Goal: Task Accomplishment & Management: Manage account settings

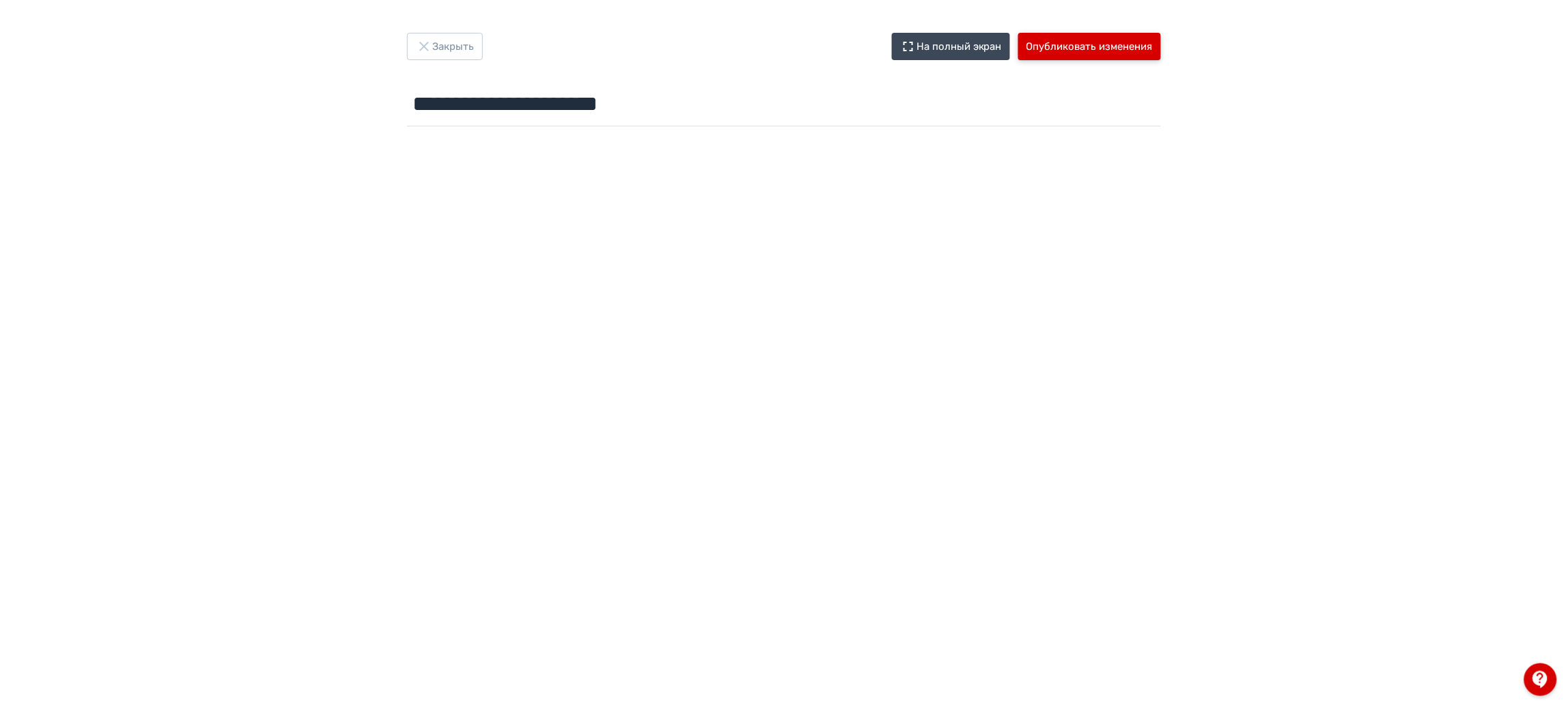
click at [1130, 49] on button "Опубликовать изменения" at bounding box center [1089, 47] width 143 height 28
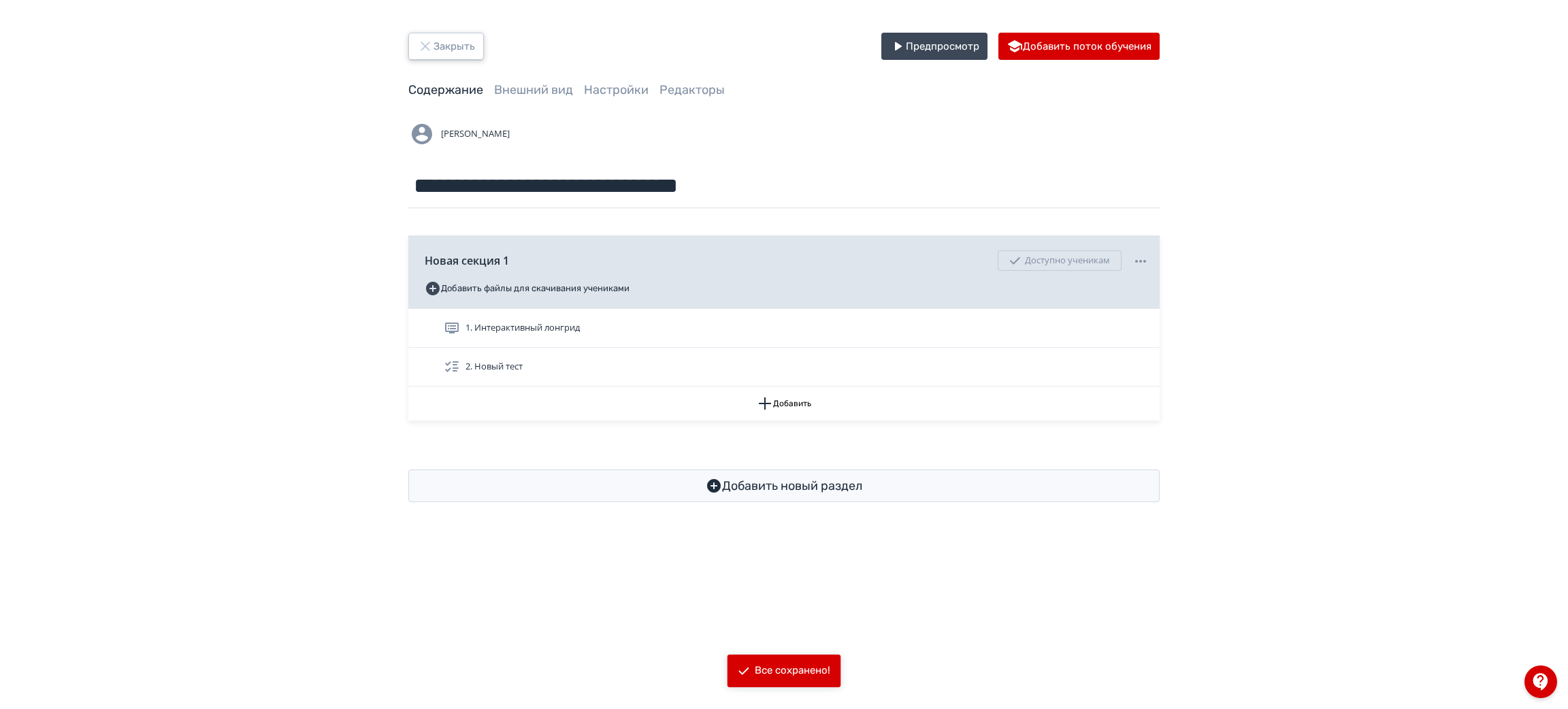
click at [438, 54] on button "Закрыть" at bounding box center [446, 47] width 75 height 28
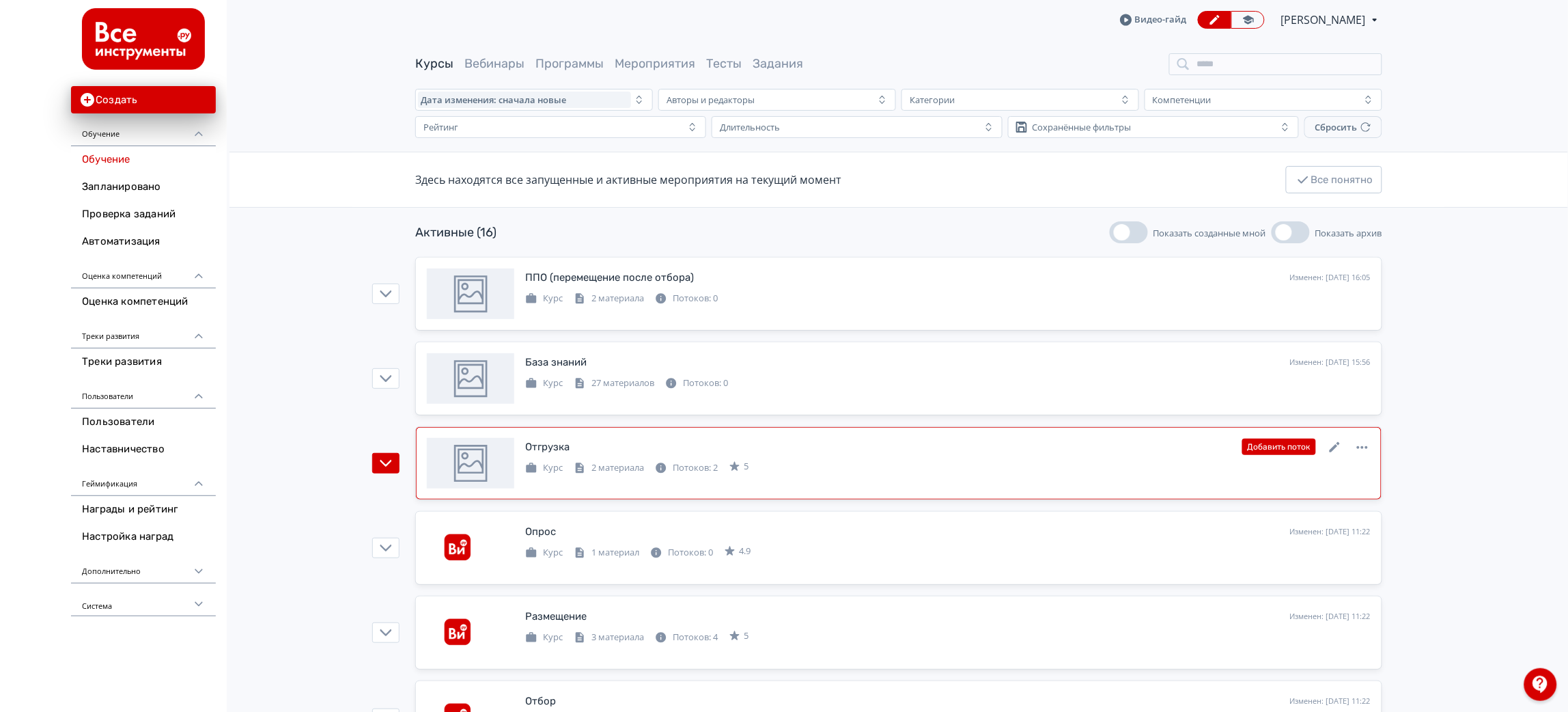
click at [670, 446] on div "Отгрузка Изменен: [DATE] 15:42 Добавить поток" at bounding box center [948, 447] width 846 height 17
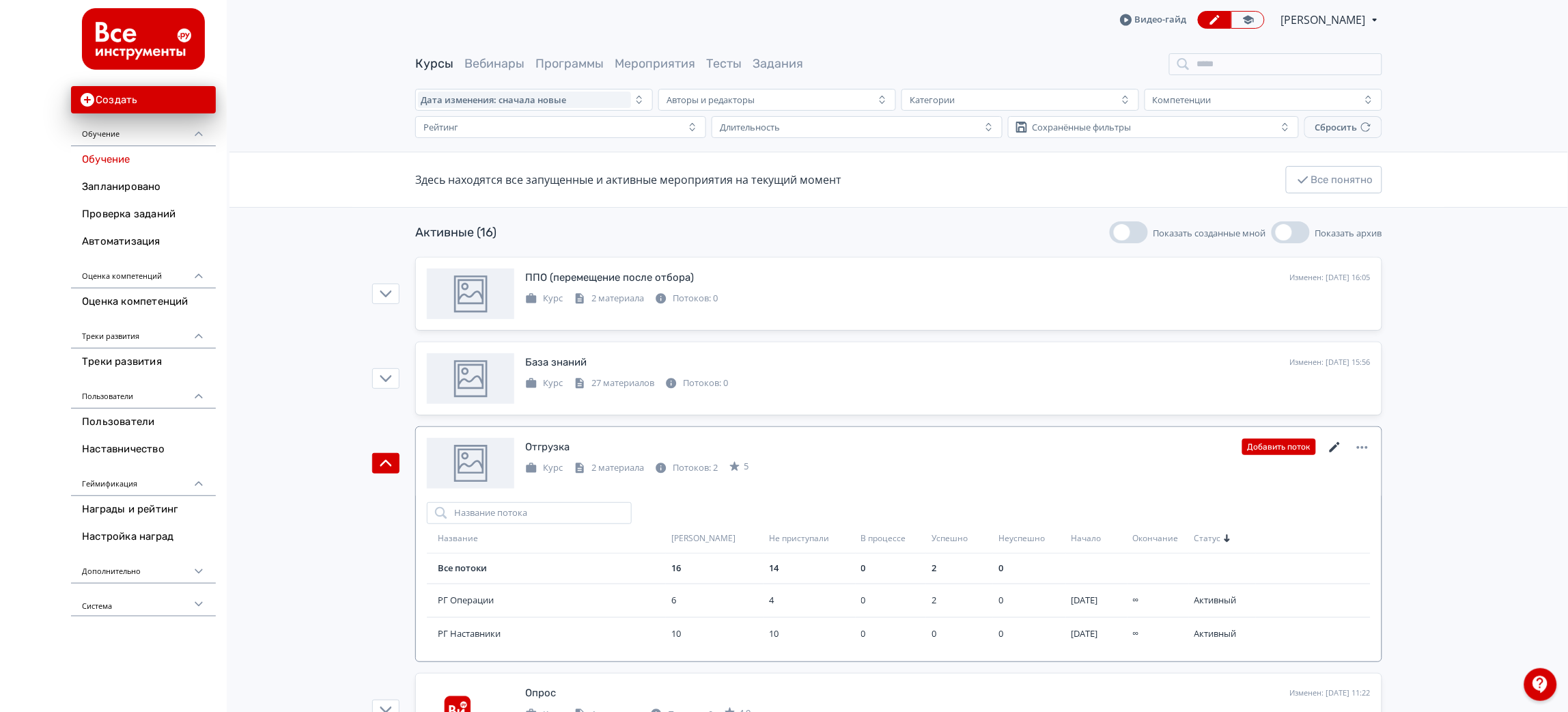
click at [1336, 448] on icon at bounding box center [1335, 447] width 16 height 16
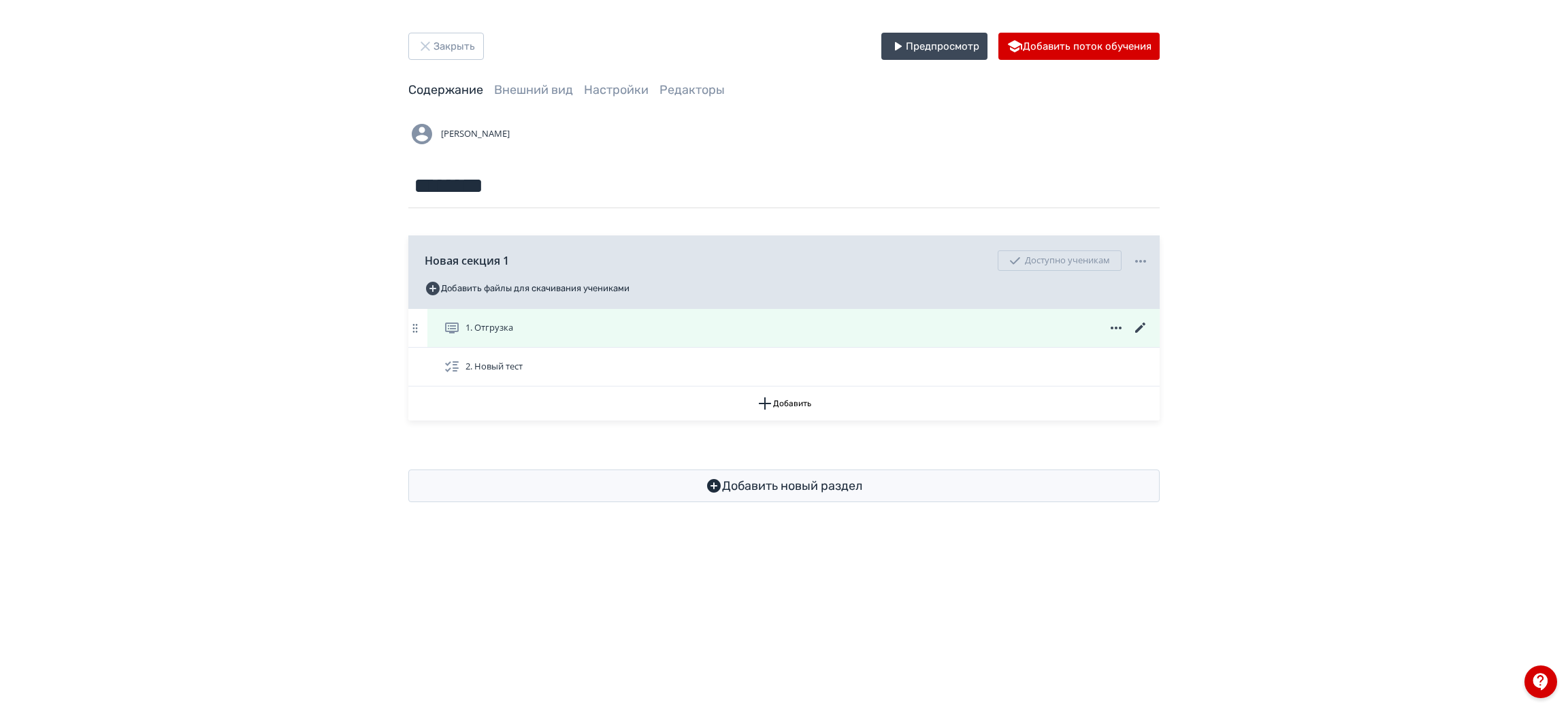
click at [511, 324] on span "1. Отгрузка" at bounding box center [489, 328] width 48 height 14
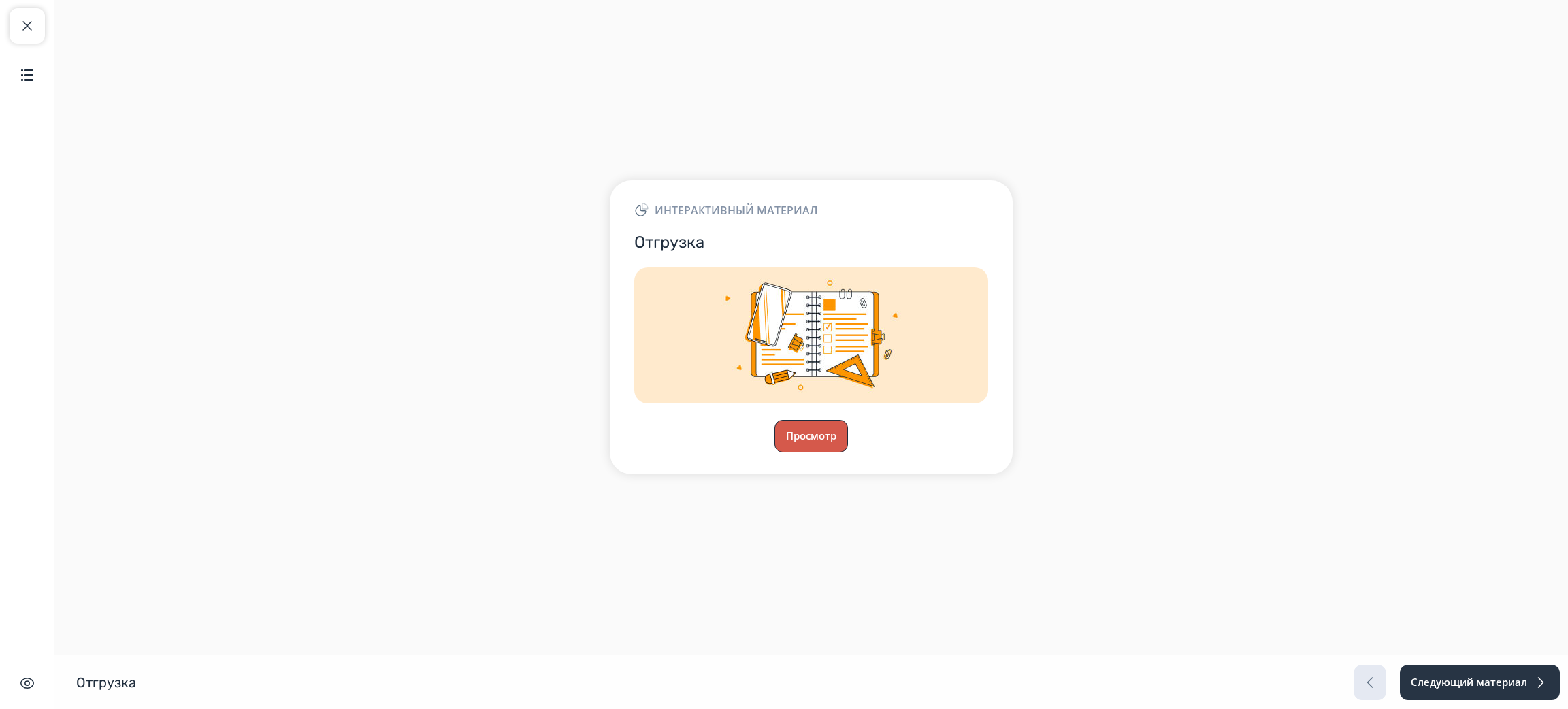
click at [828, 432] on button "Просмотр" at bounding box center [810, 436] width 73 height 33
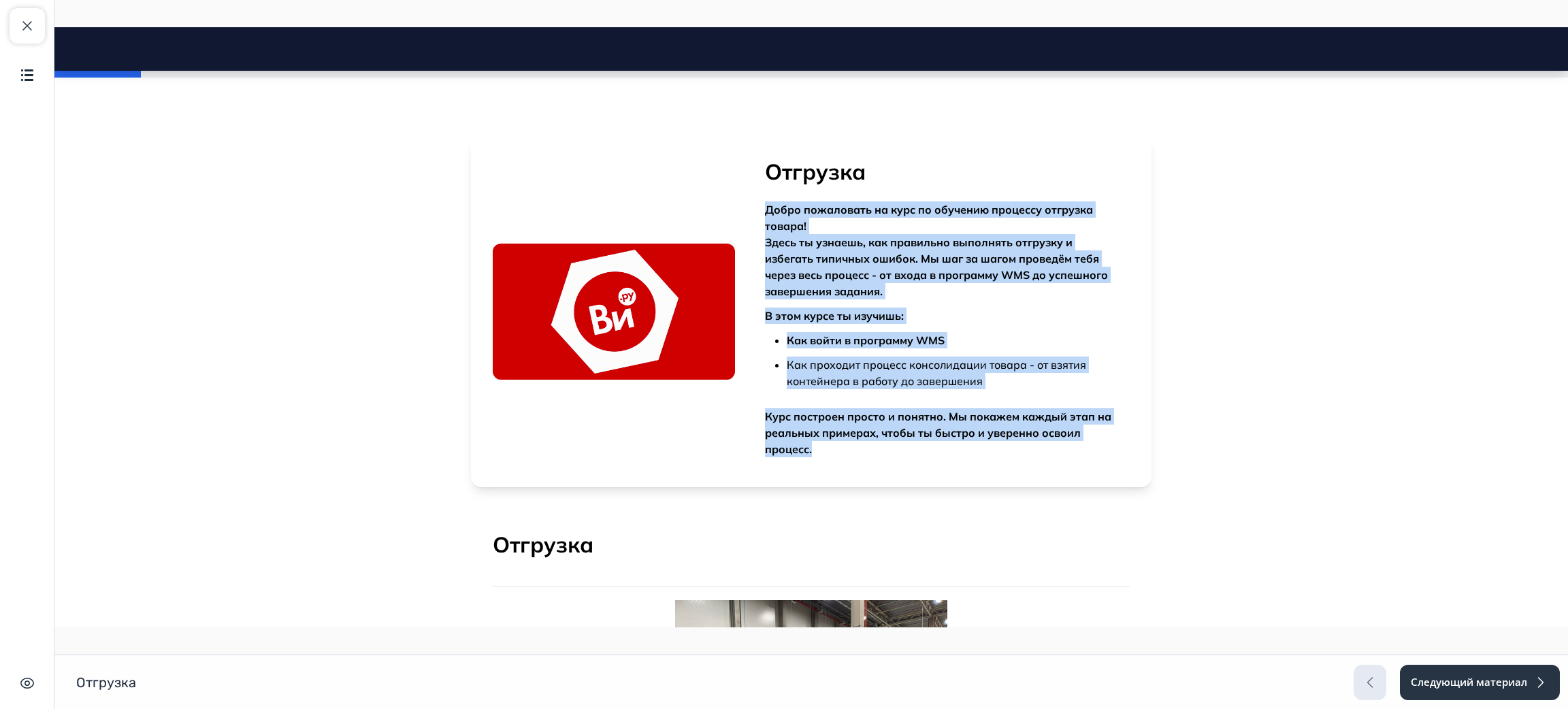
drag, startPoint x: 788, startPoint y: 216, endPoint x: 1056, endPoint y: 465, distance: 365.8
click at [1056, 465] on div "Отгрузка Добро пожаловать на курс по обучению процессу отгрузка товара! Здесь т…" at bounding box center [943, 312] width 373 height 307
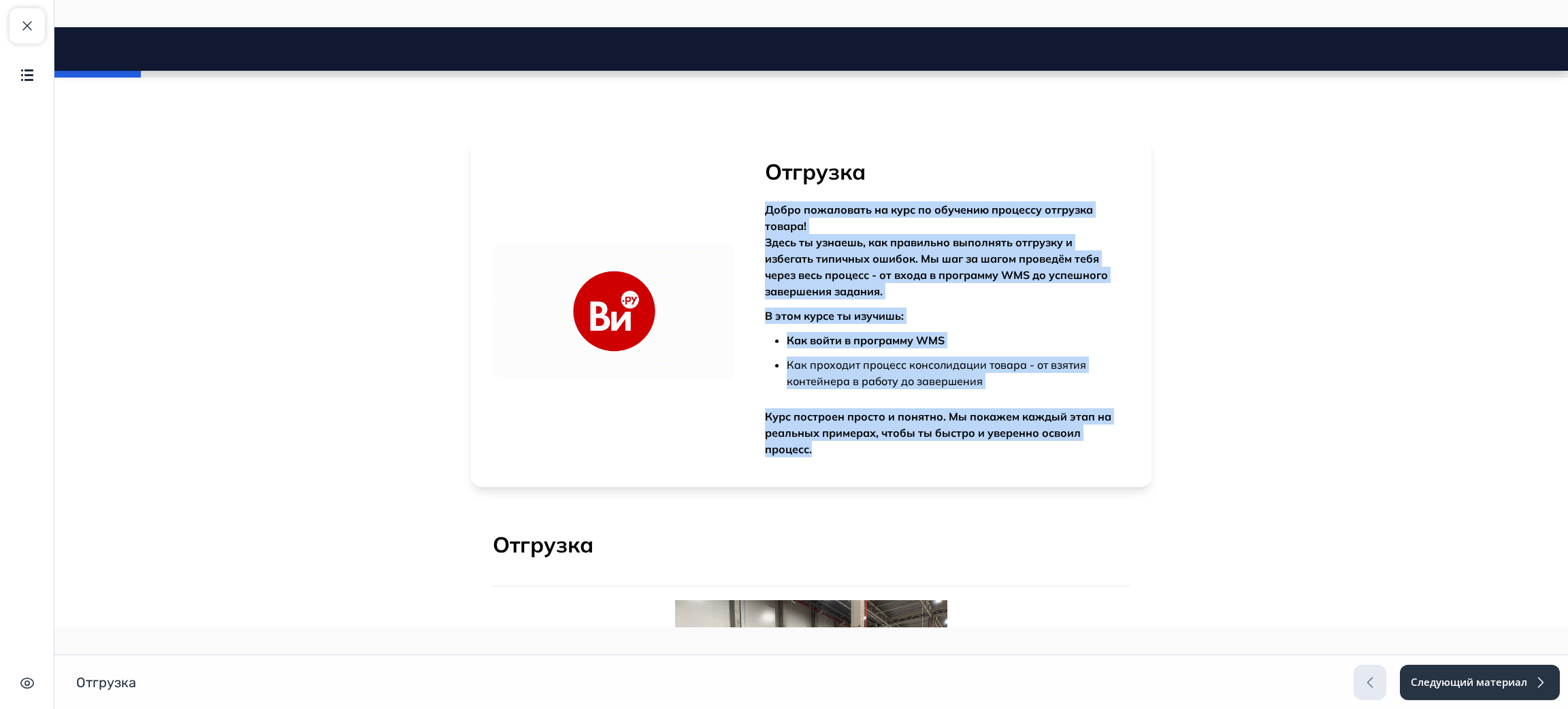
copy div "Добро пожаловать на курс по обучению процессу отгрузка товара! Здесь ты узнаешь…"
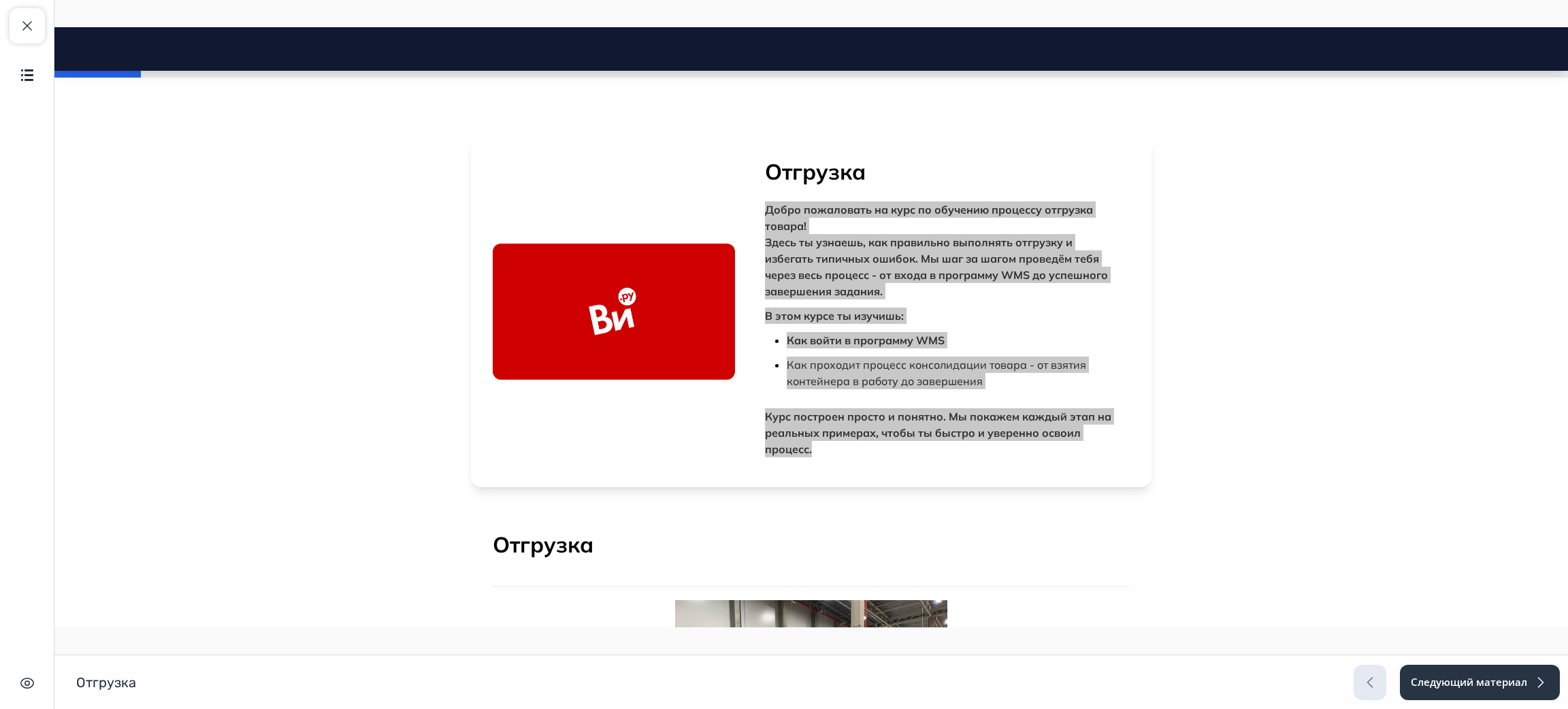
click at [11, 7] on div "Закрыть курс Содержание Скрыть интерфейс" at bounding box center [27, 354] width 54 height 709
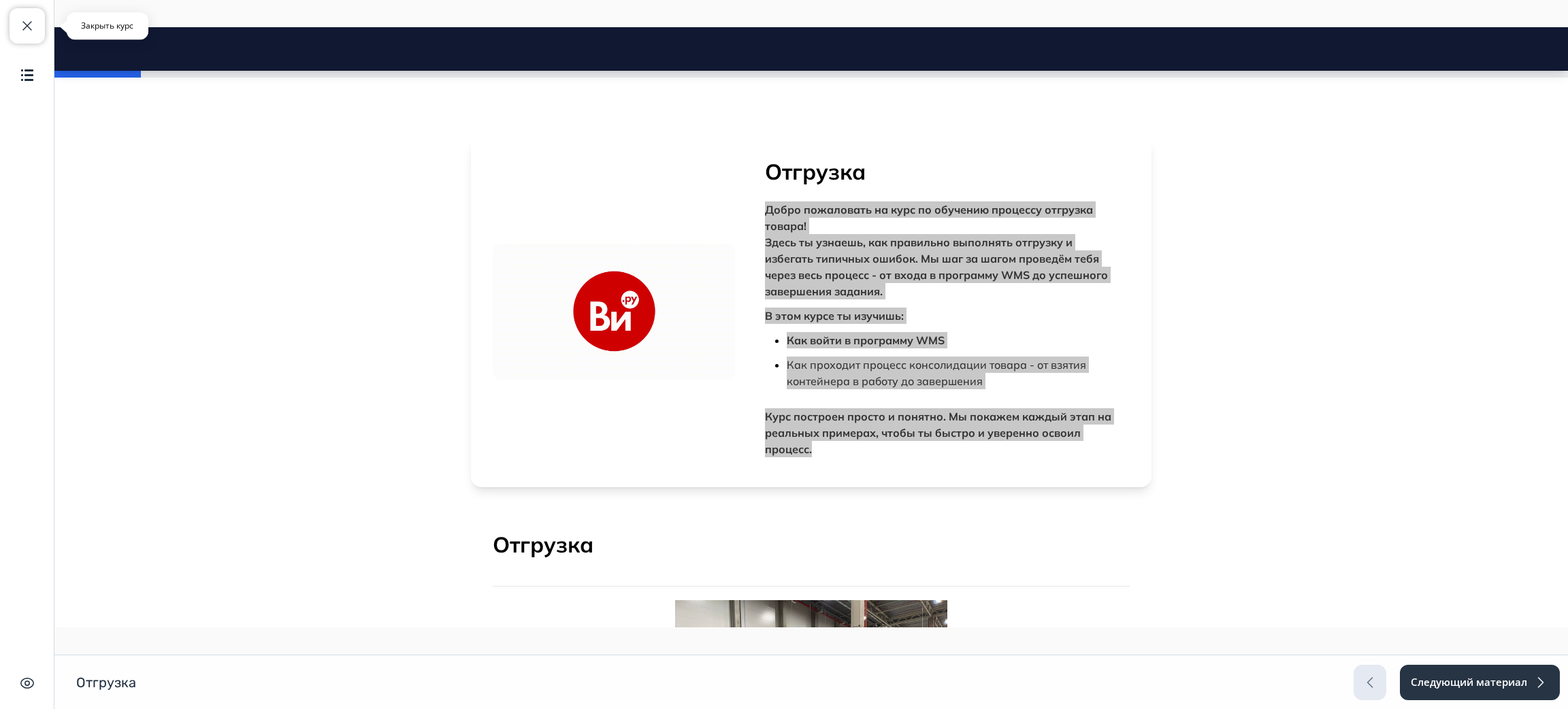
click at [22, 20] on span "button" at bounding box center [27, 25] width 16 height 16
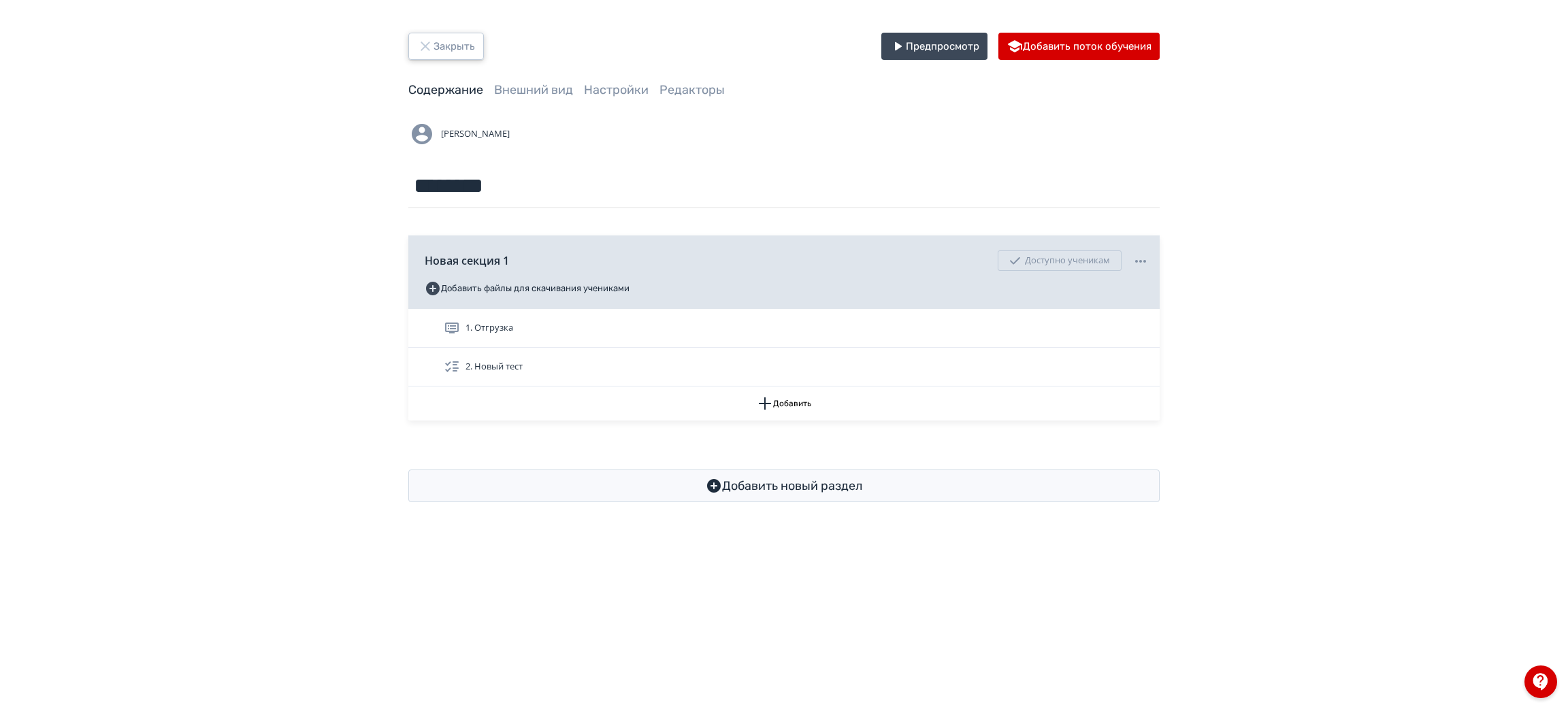
click at [409, 48] on button "Закрыть" at bounding box center [446, 47] width 75 height 28
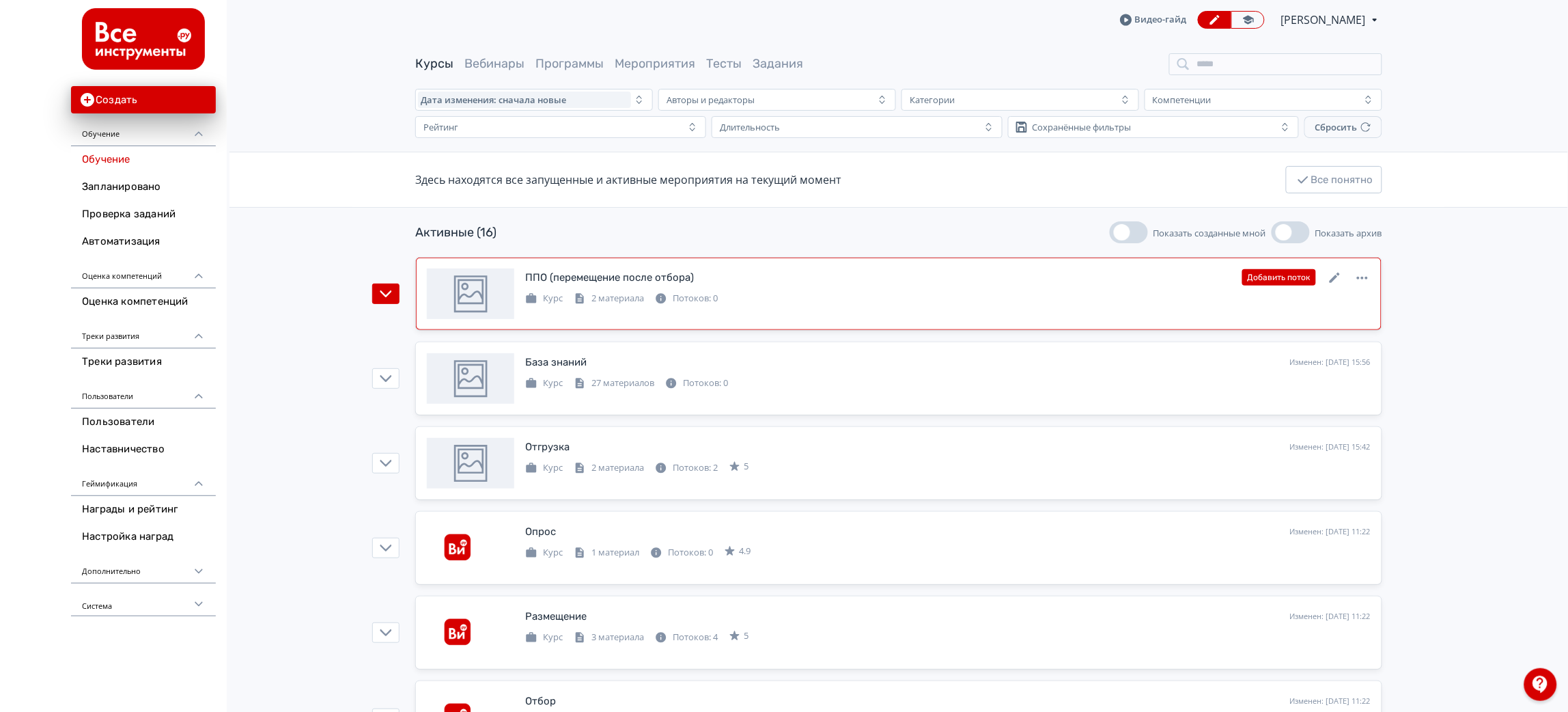
click at [792, 284] on div "ППО (перемещение после отбора) Изменен: [DATE] 16:05 Добавить поток" at bounding box center [948, 278] width 846 height 17
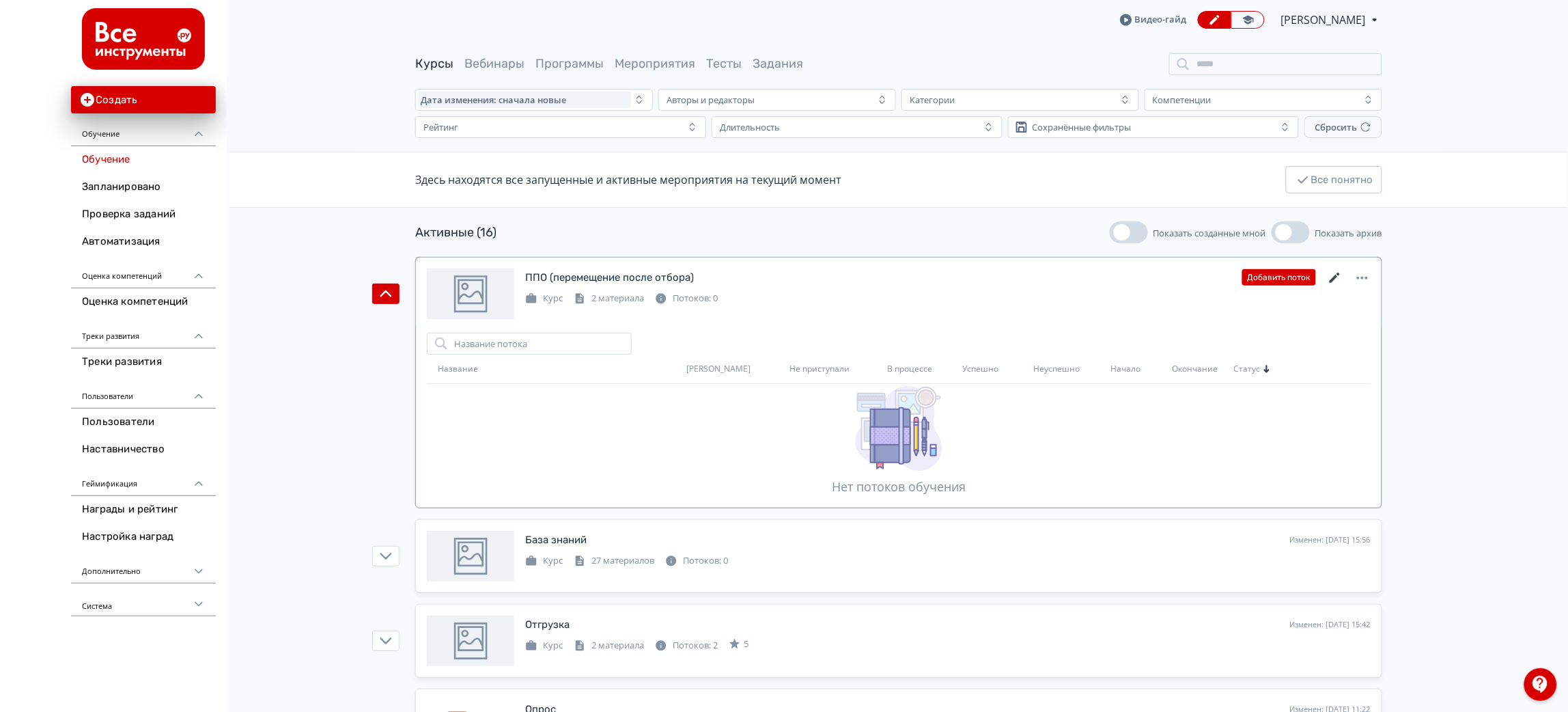
click at [1333, 278] on icon at bounding box center [1335, 278] width 16 height 16
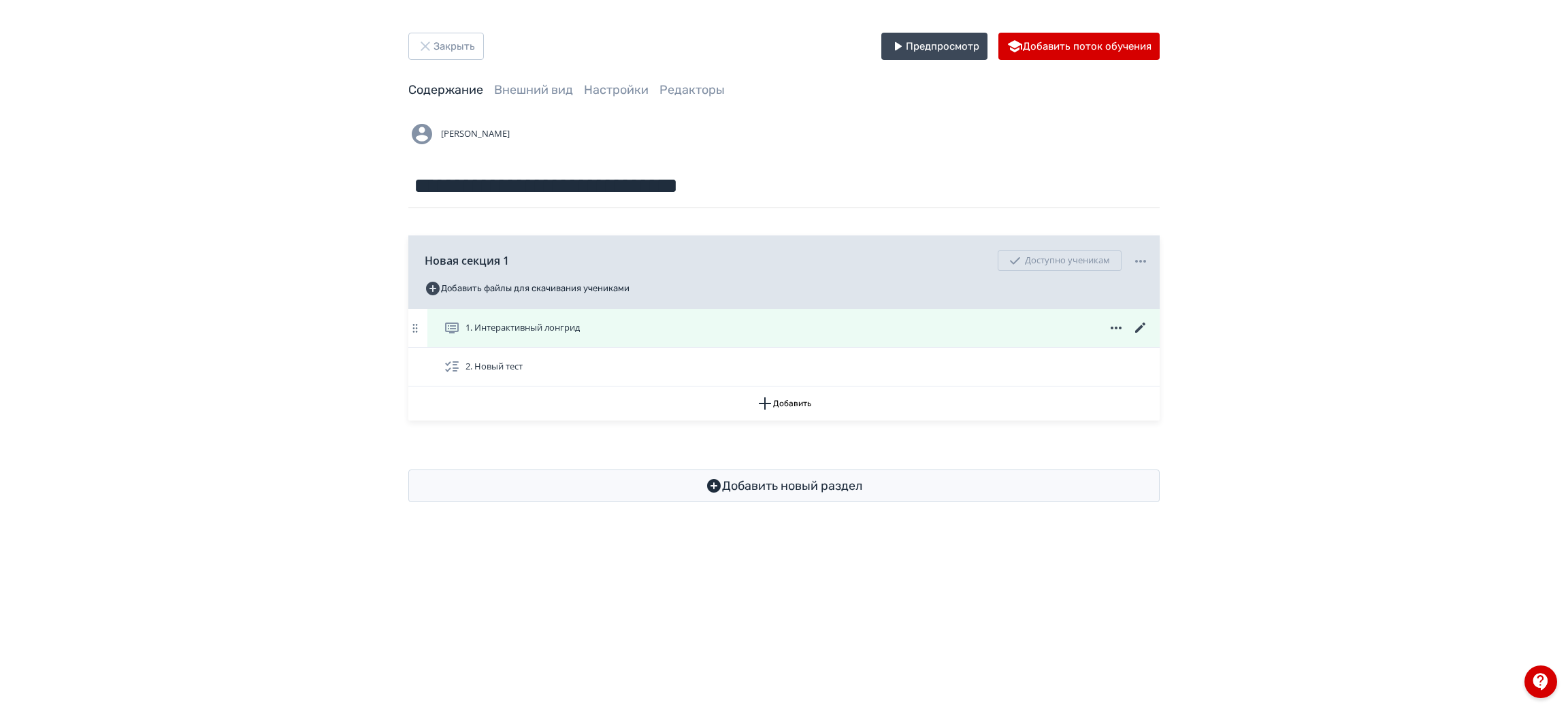
click at [1141, 332] on icon at bounding box center [1140, 327] width 16 height 16
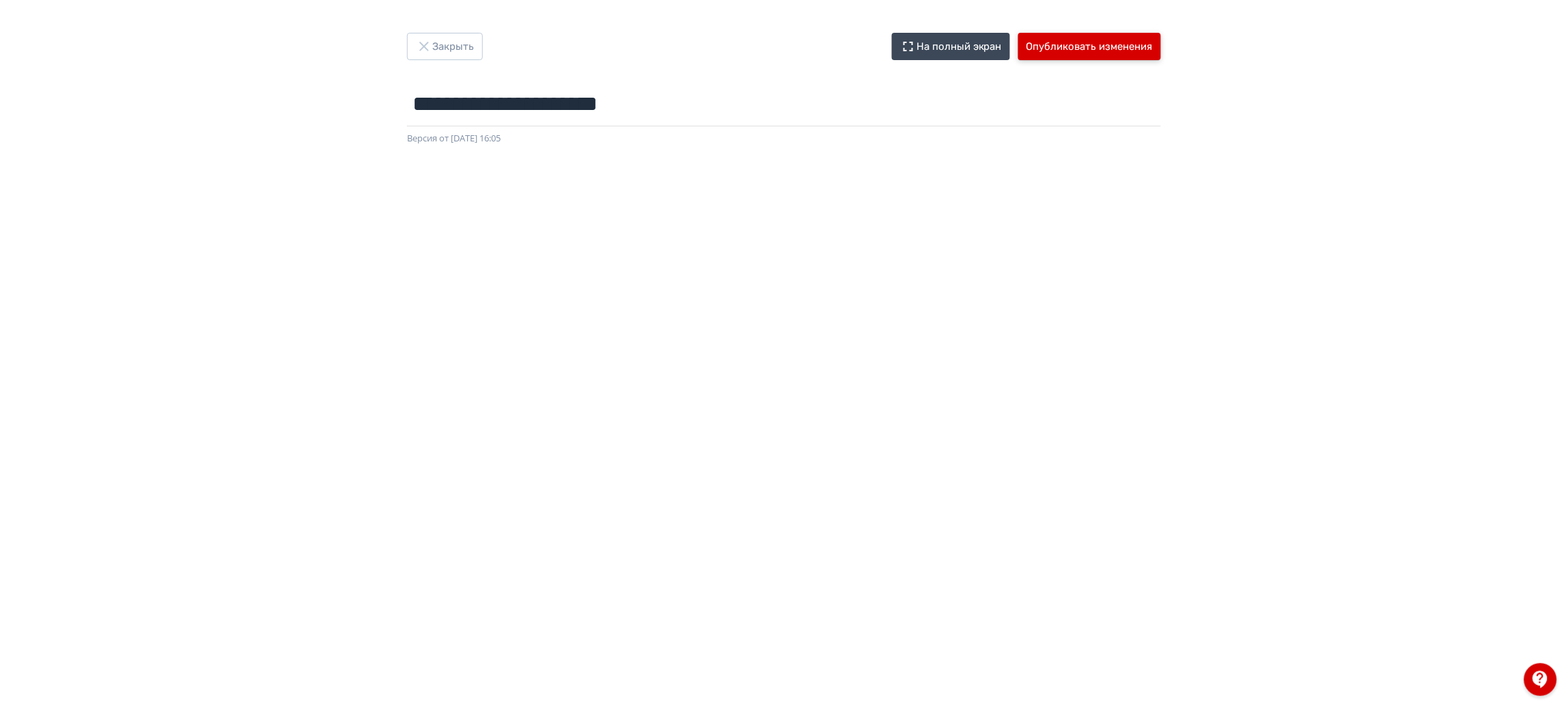
click at [1107, 50] on button "Опубликовать изменения" at bounding box center [1089, 47] width 143 height 28
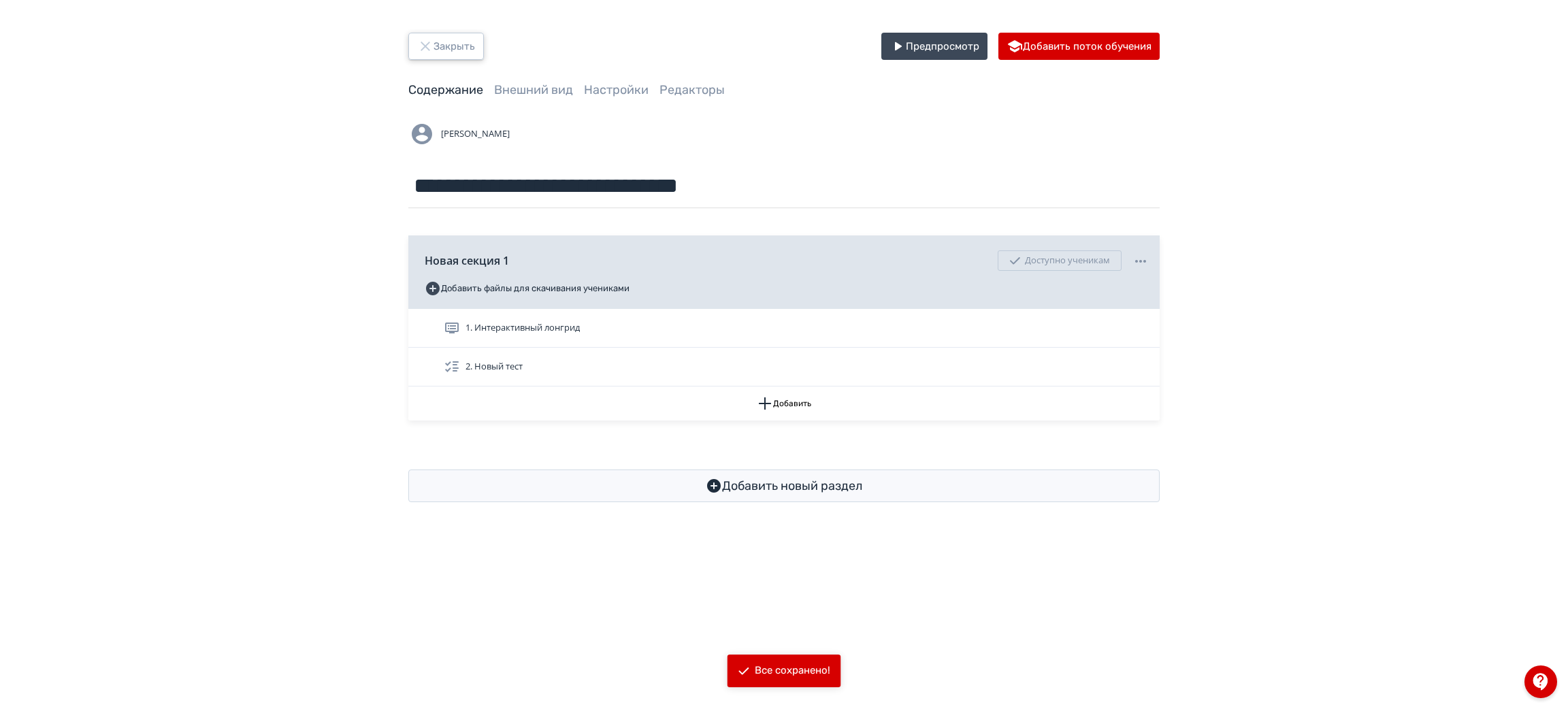
click at [468, 50] on button "Закрыть" at bounding box center [446, 47] width 75 height 28
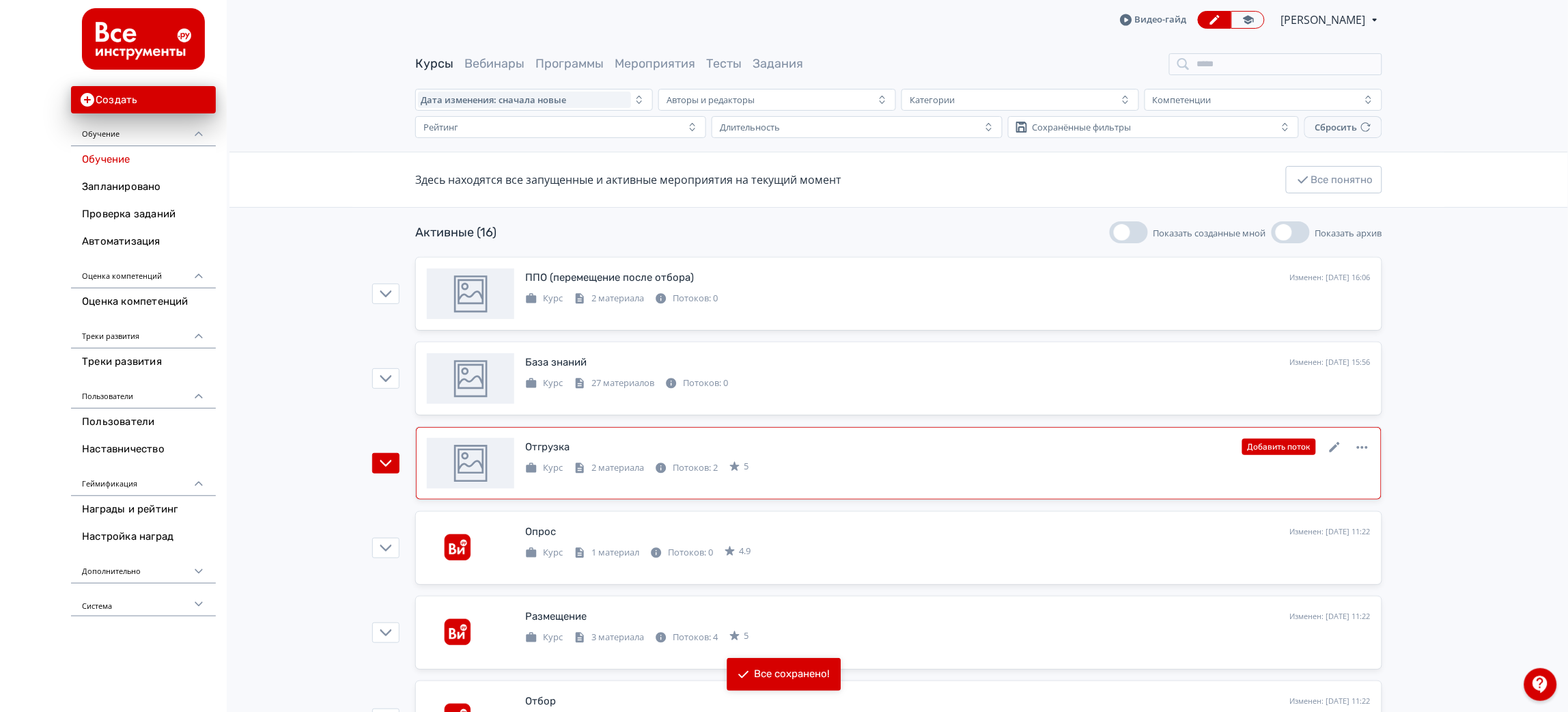
click at [687, 458] on div "Отгрузка Изменен: [DATE] 15:42 Добавить поток Курс 2 материала Потоков: 2 5" at bounding box center [948, 456] width 846 height 37
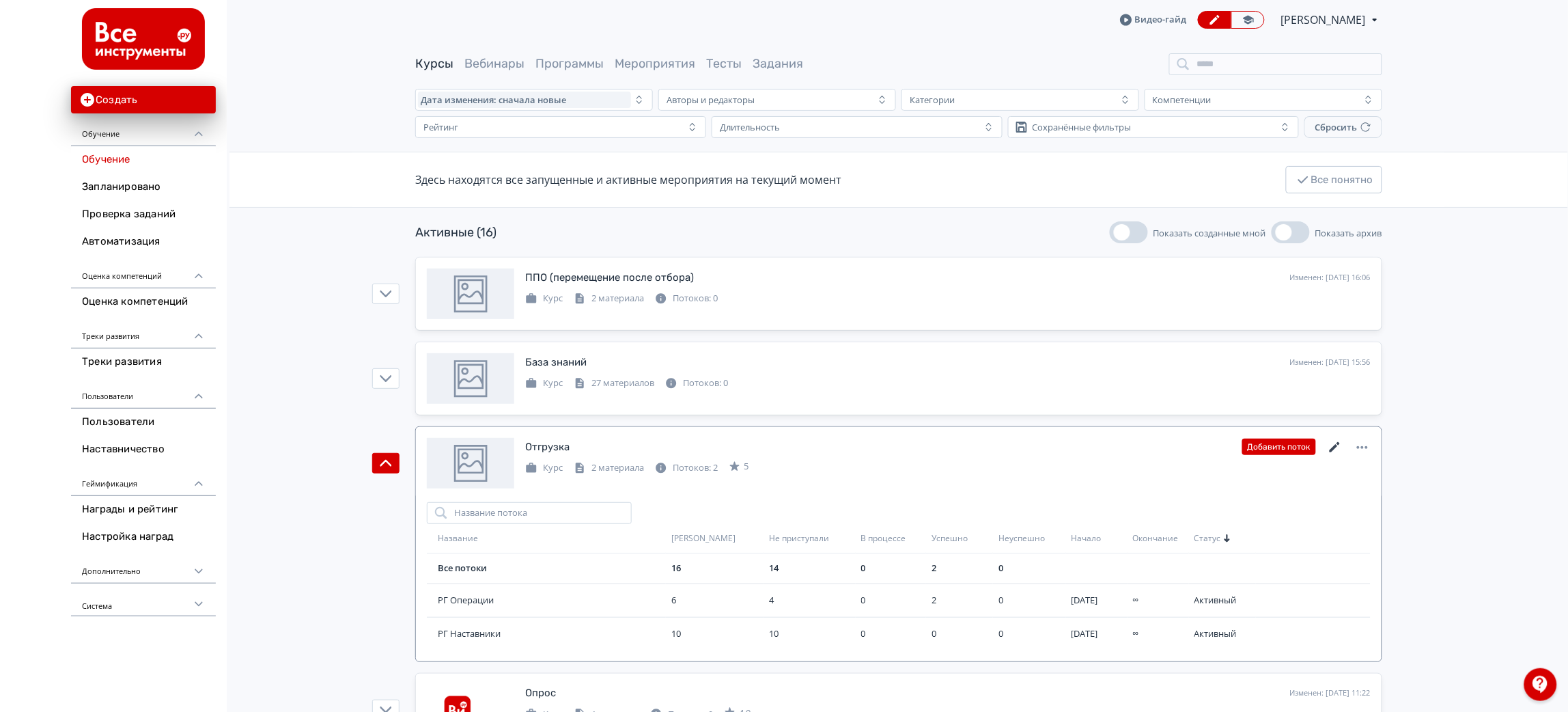
click at [1339, 444] on icon at bounding box center [1335, 447] width 10 height 10
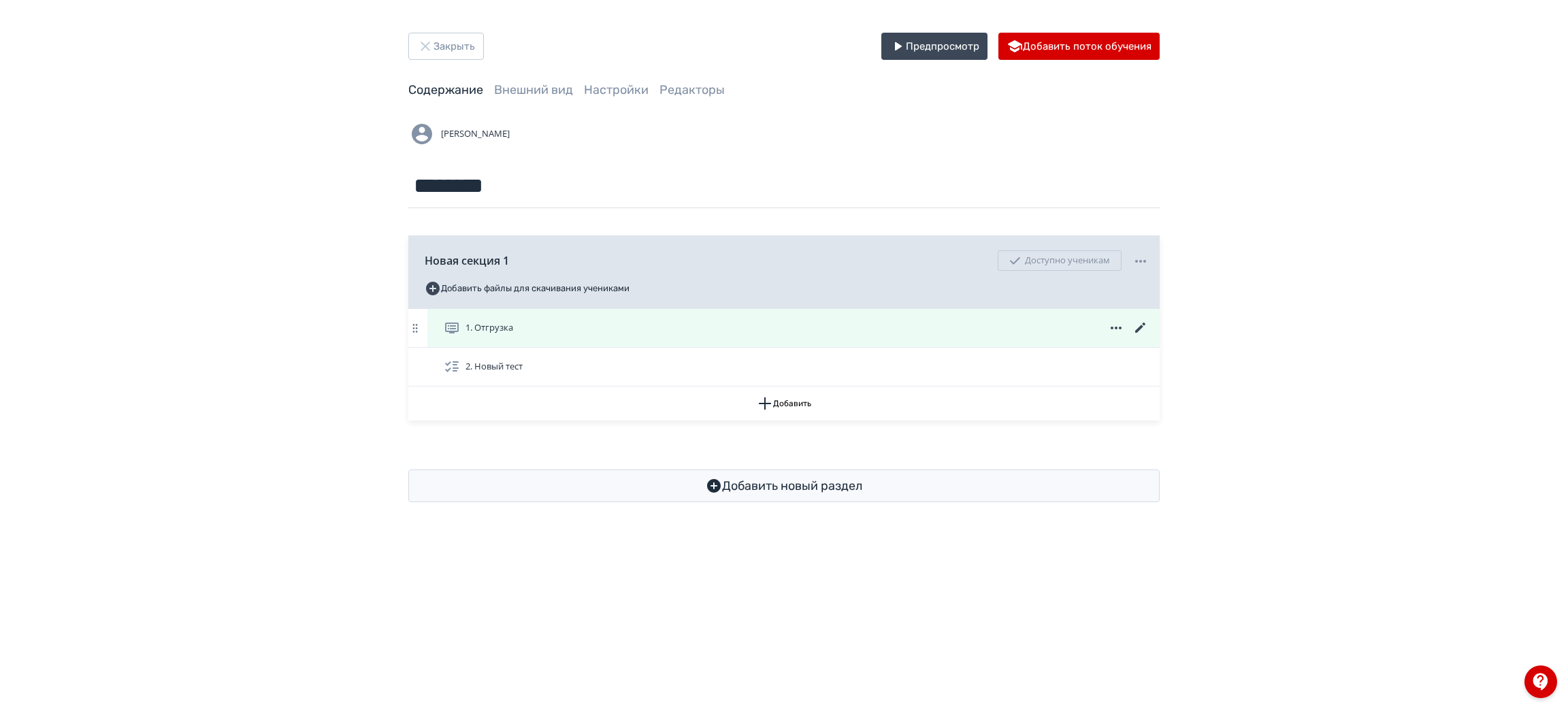
click at [1137, 332] on icon at bounding box center [1140, 327] width 10 height 10
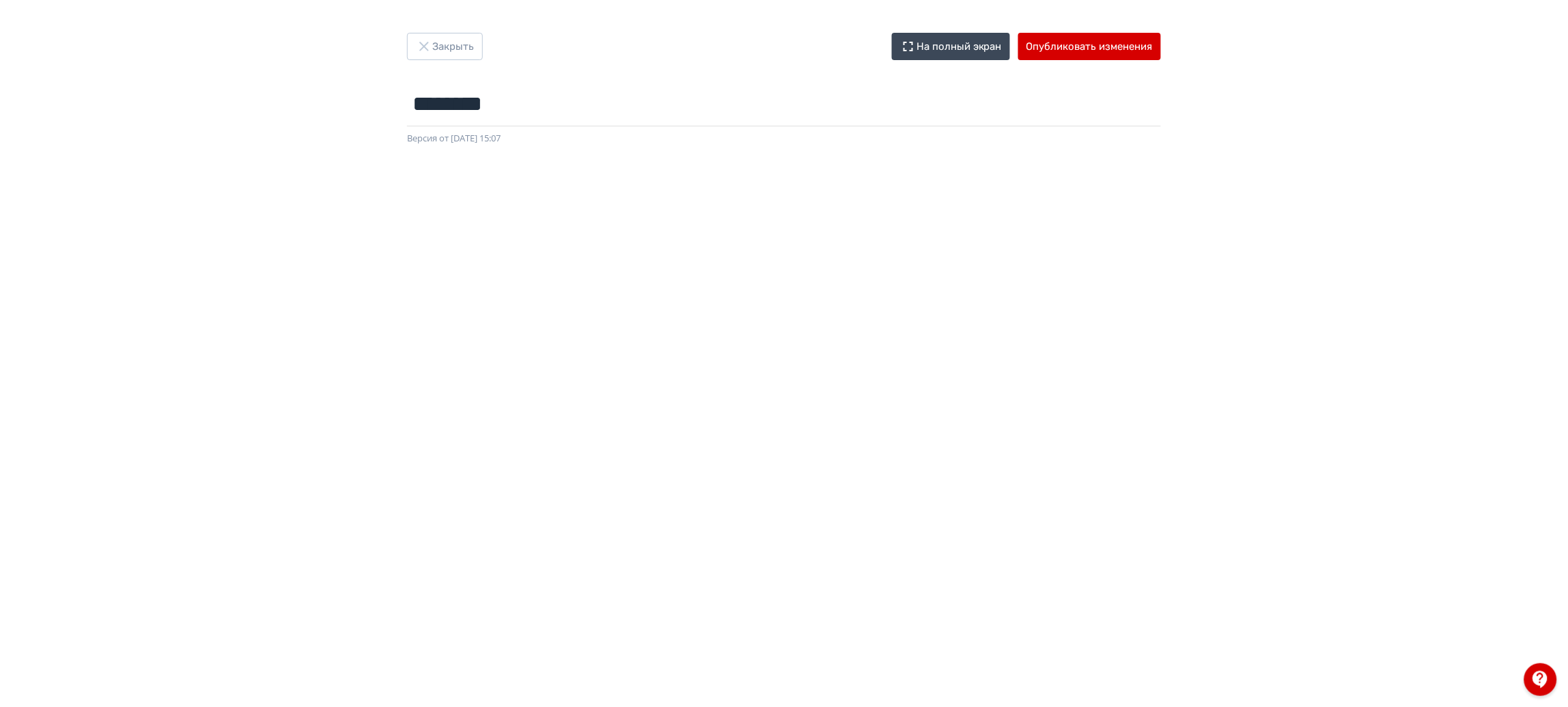
click at [442, 21] on div "Закрыть На полный экран Опубликовать изменения ******** Название задания... Вер…" at bounding box center [784, 353] width 1568 height 707
click at [460, 49] on button "Закрыть" at bounding box center [444, 47] width 75 height 28
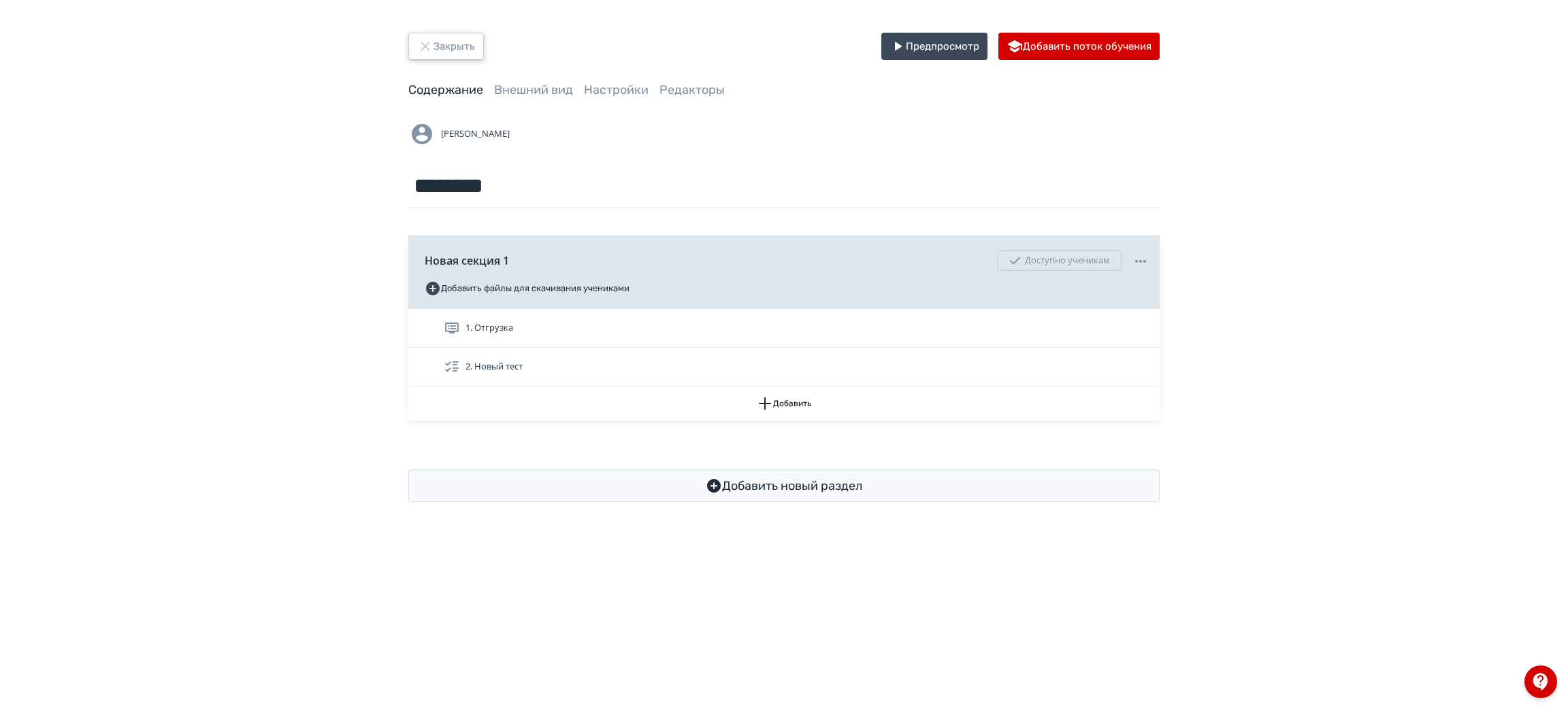
click at [454, 45] on button "Закрыть" at bounding box center [446, 47] width 75 height 28
